Goal: Transaction & Acquisition: Purchase product/service

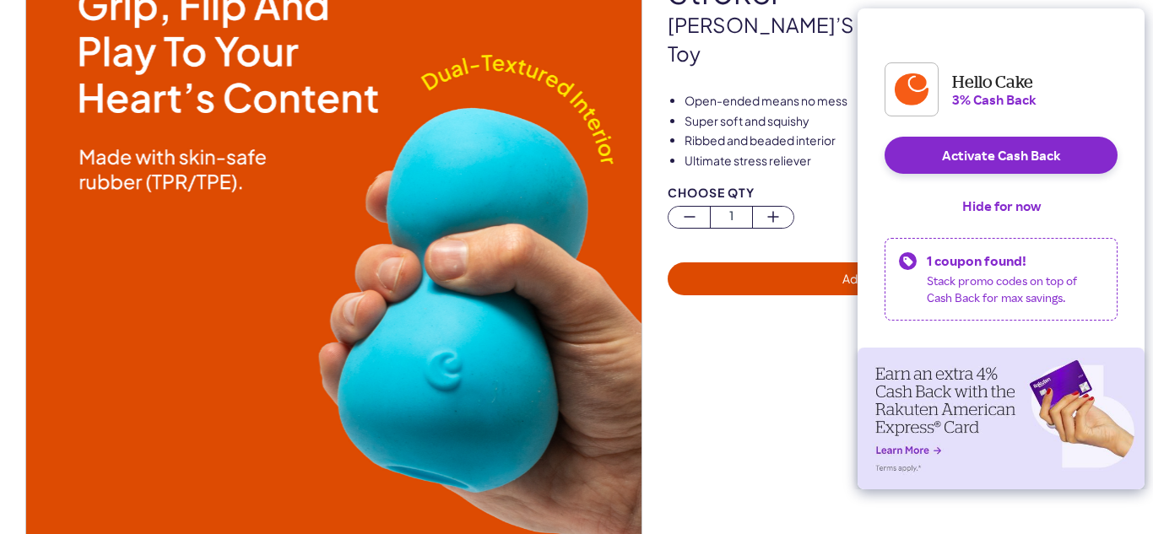
scroll to position [154, 0]
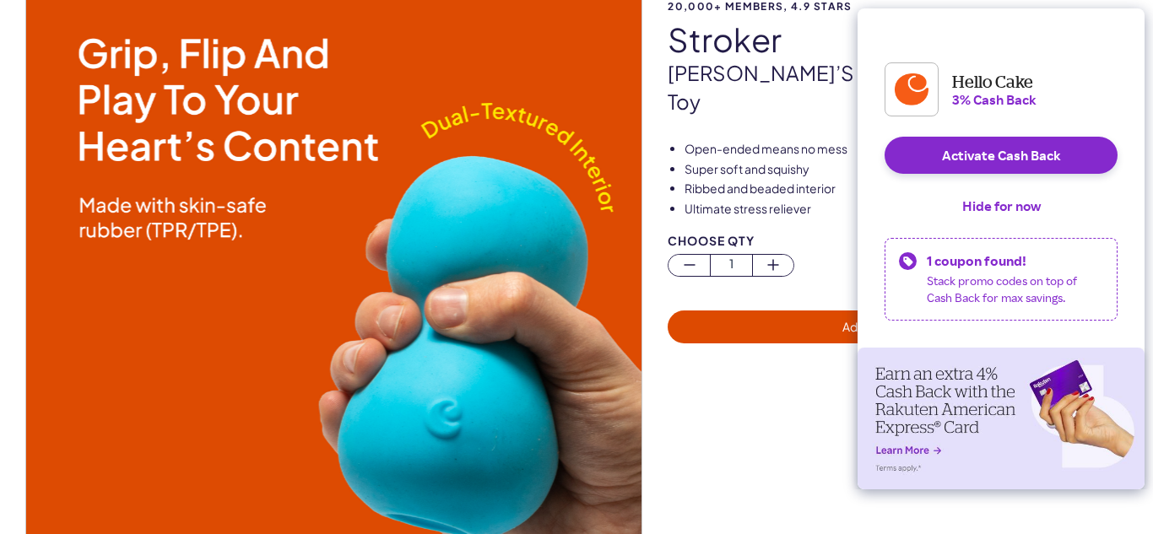
click at [560, 287] on img at bounding box center [333, 284] width 615 height 615
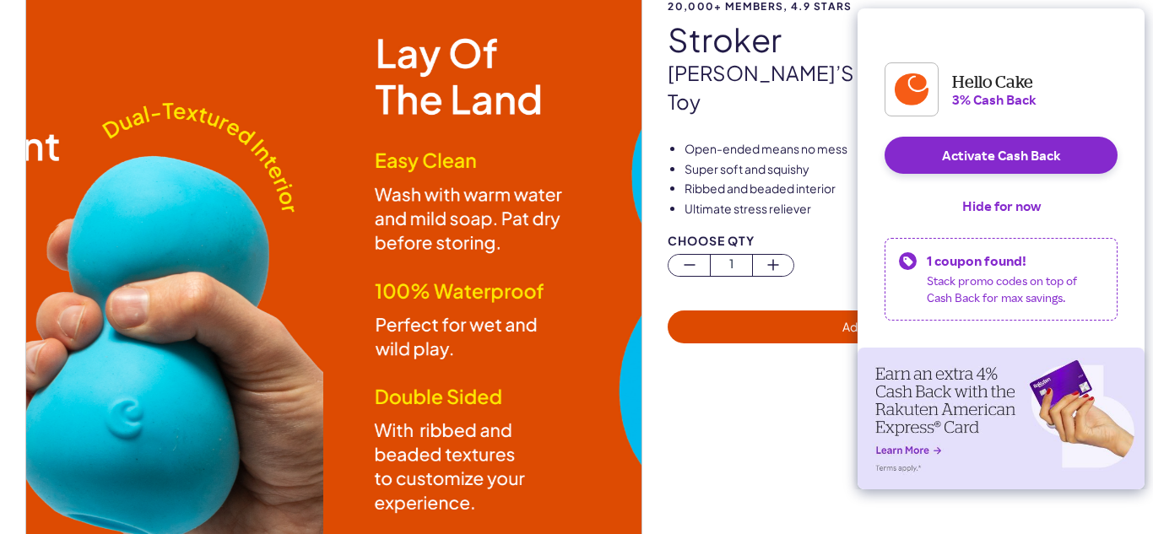
click at [0, 194] on div "20,000+ members, 4.9 stars stroker Cake’s best selling men’s solo play toy Open…" at bounding box center [576, 302] width 1153 height 652
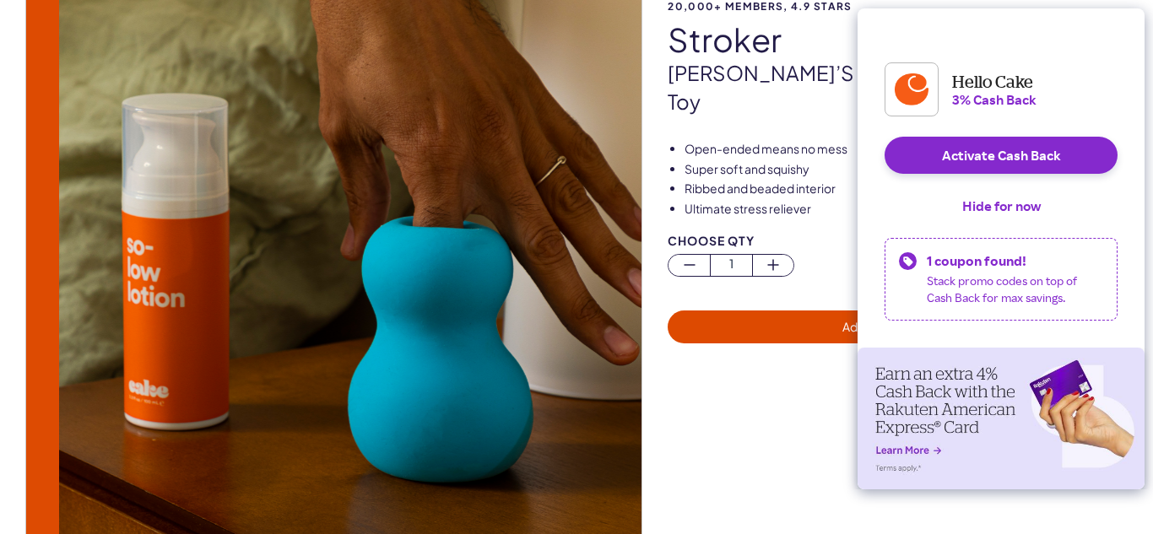
click at [0, 258] on div "20,000+ members, 4.9 stars stroker Cake’s best selling men’s solo play toy Open…" at bounding box center [576, 302] width 1153 height 652
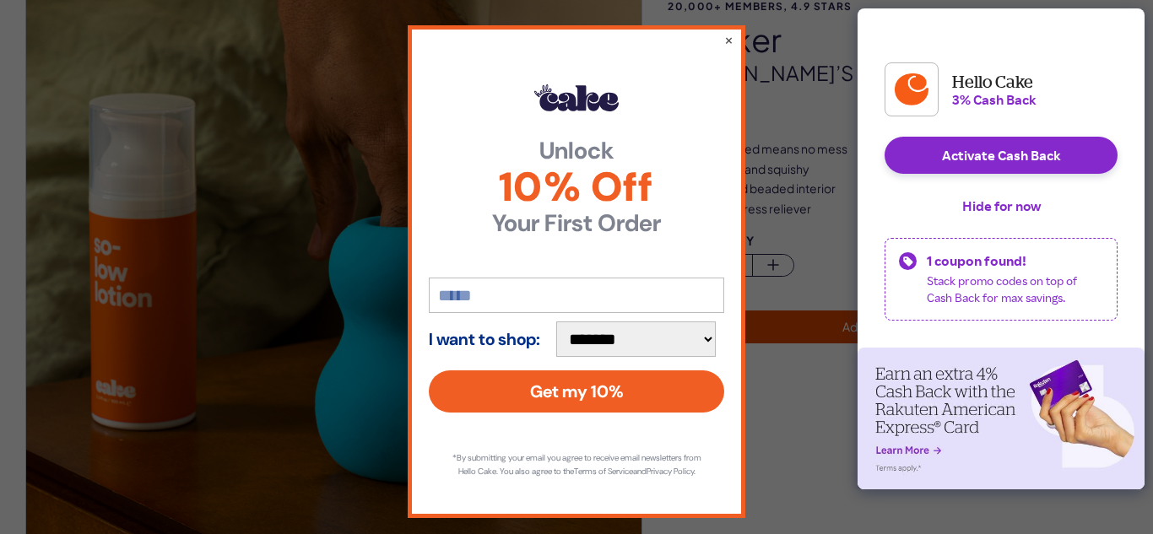
drag, startPoint x: 479, startPoint y: 281, endPoint x: 425, endPoint y: 280, distance: 53.2
click at [425, 281] on div "**********" at bounding box center [577, 271] width 338 height 493
click at [726, 37] on button "×" at bounding box center [728, 40] width 11 height 20
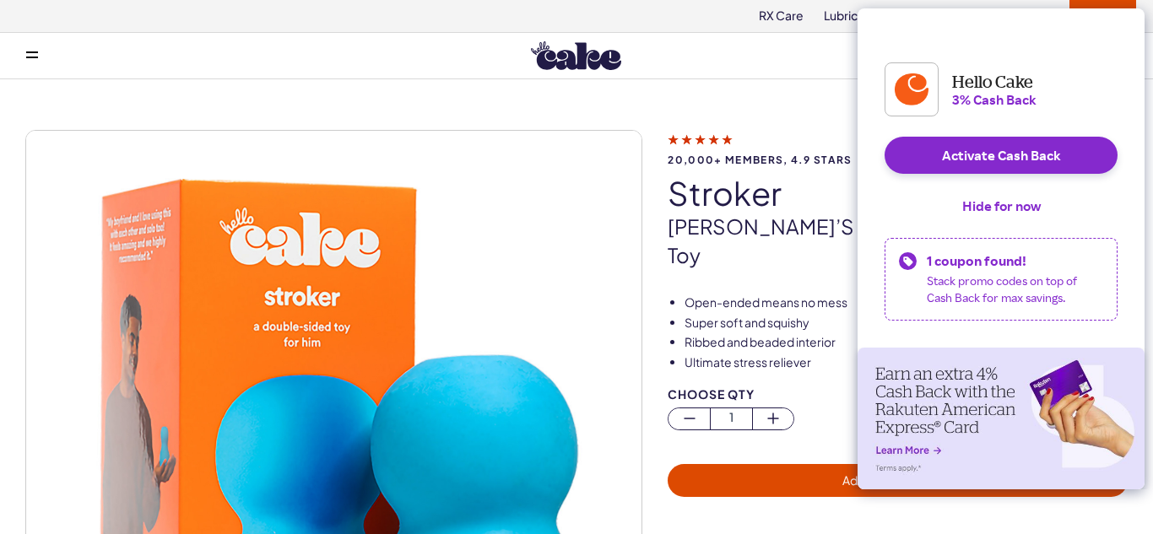
click at [569, 204] on img at bounding box center [333, 438] width 615 height 615
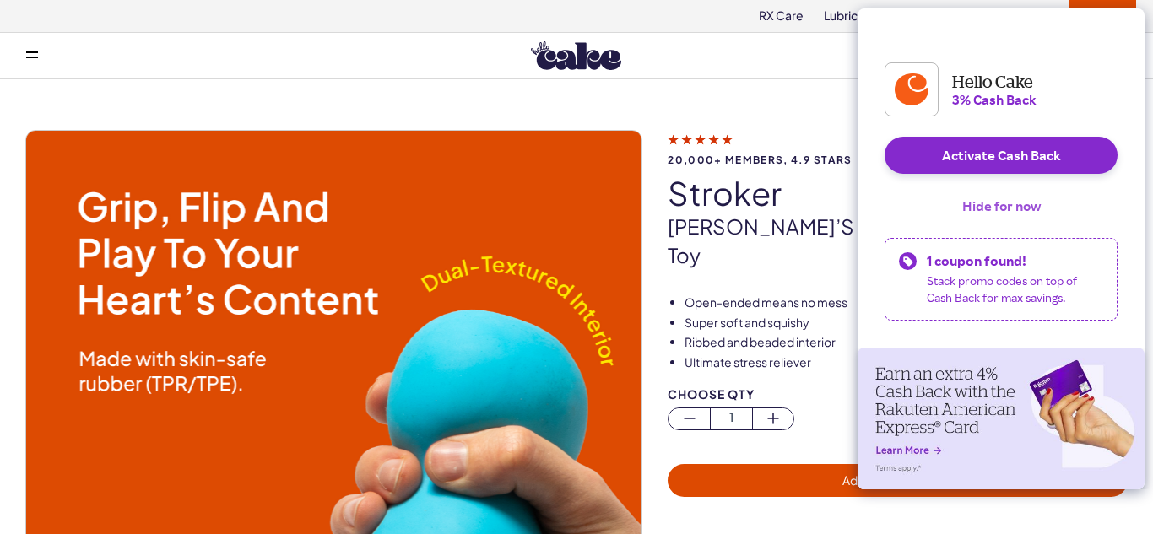
drag, startPoint x: 1040, startPoint y: 222, endPoint x: 1020, endPoint y: 220, distance: 19.5
click at [1040, 222] on button "Hide for now" at bounding box center [1002, 205] width 106 height 37
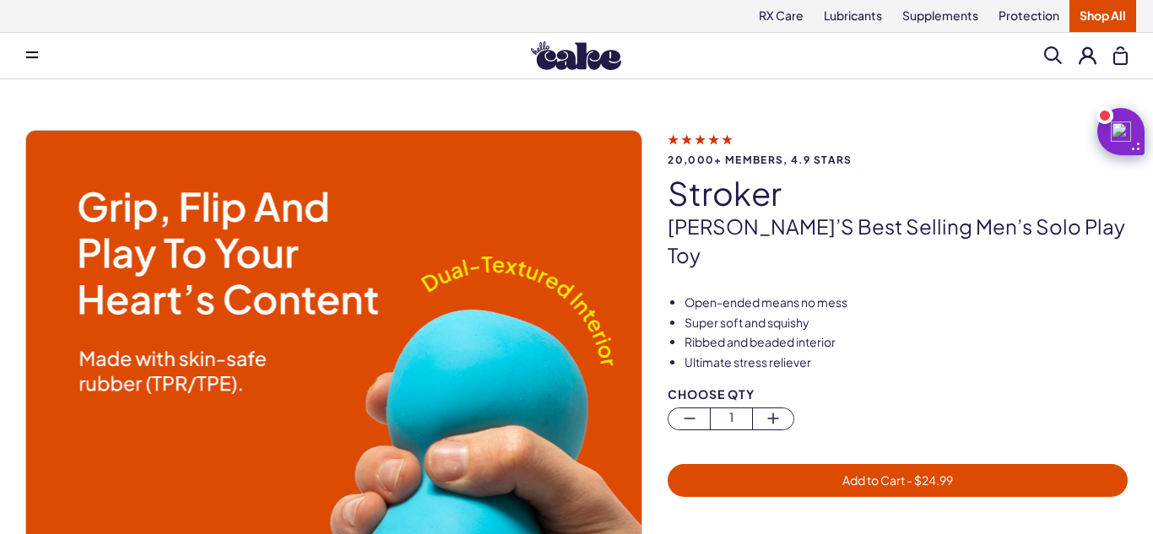
click at [1048, 55] on span at bounding box center [1053, 55] width 18 height 18
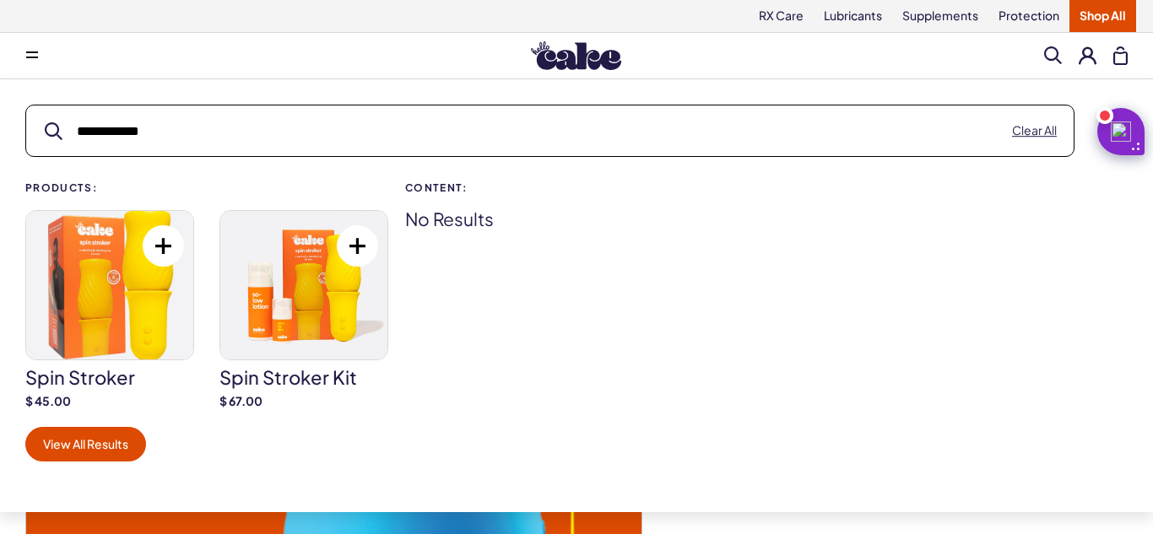
type input "**********"
click at [98, 313] on img at bounding box center [109, 285] width 167 height 149
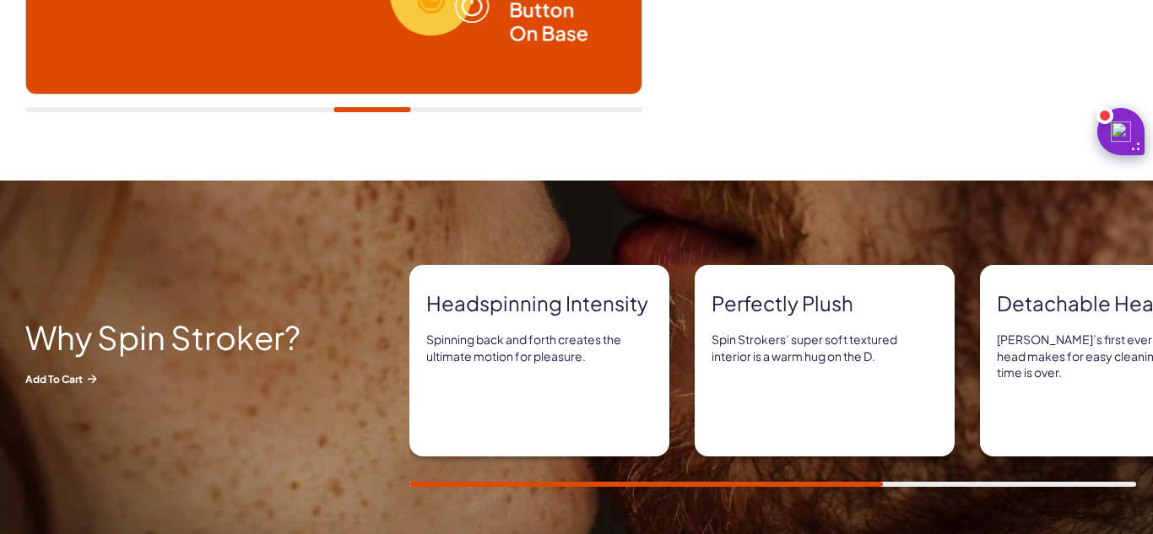
scroll to position [672, 0]
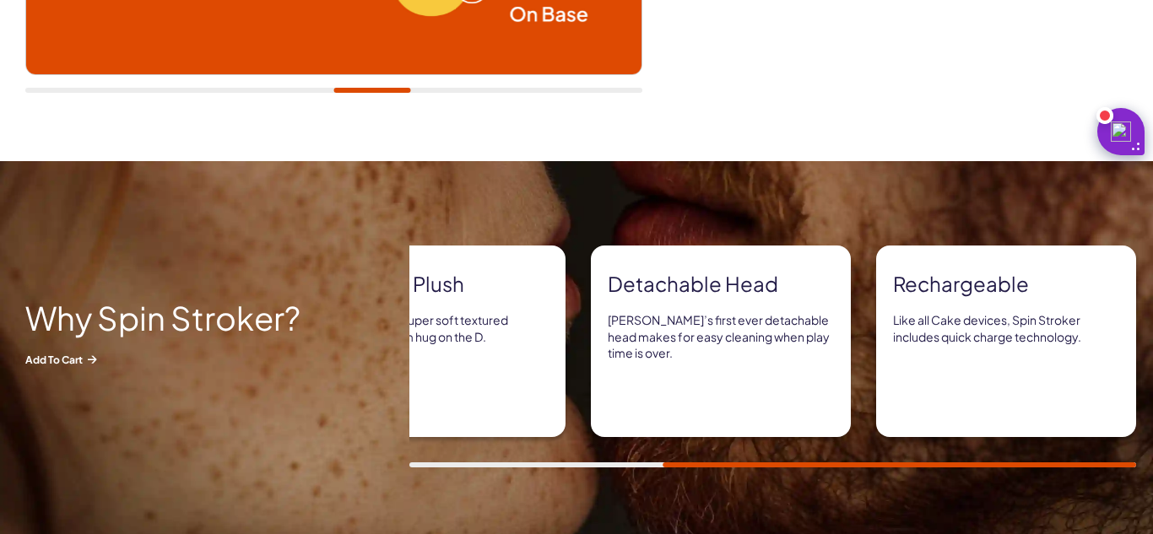
click at [1122, 466] on div at bounding box center [772, 465] width 727 height 5
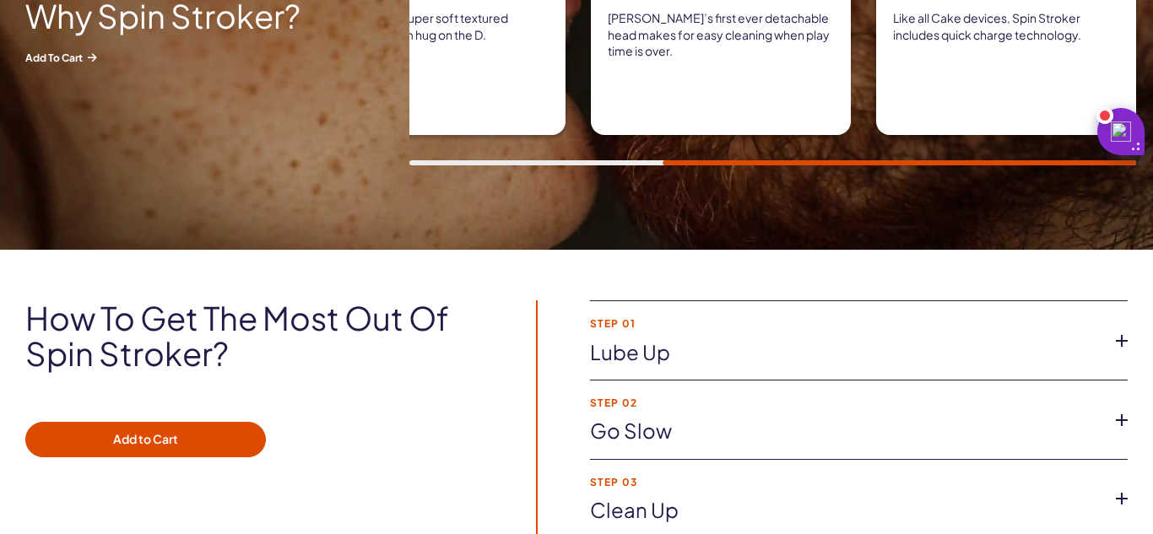
scroll to position [1072, 0]
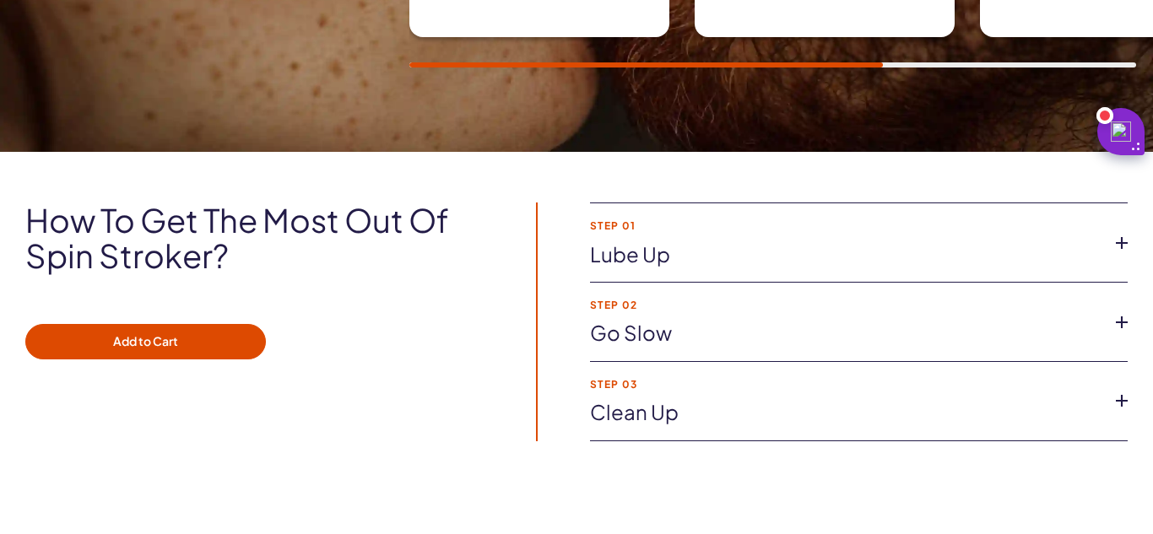
click at [651, 253] on link "Lube up" at bounding box center [845, 255] width 511 height 29
